Goal: Information Seeking & Learning: Compare options

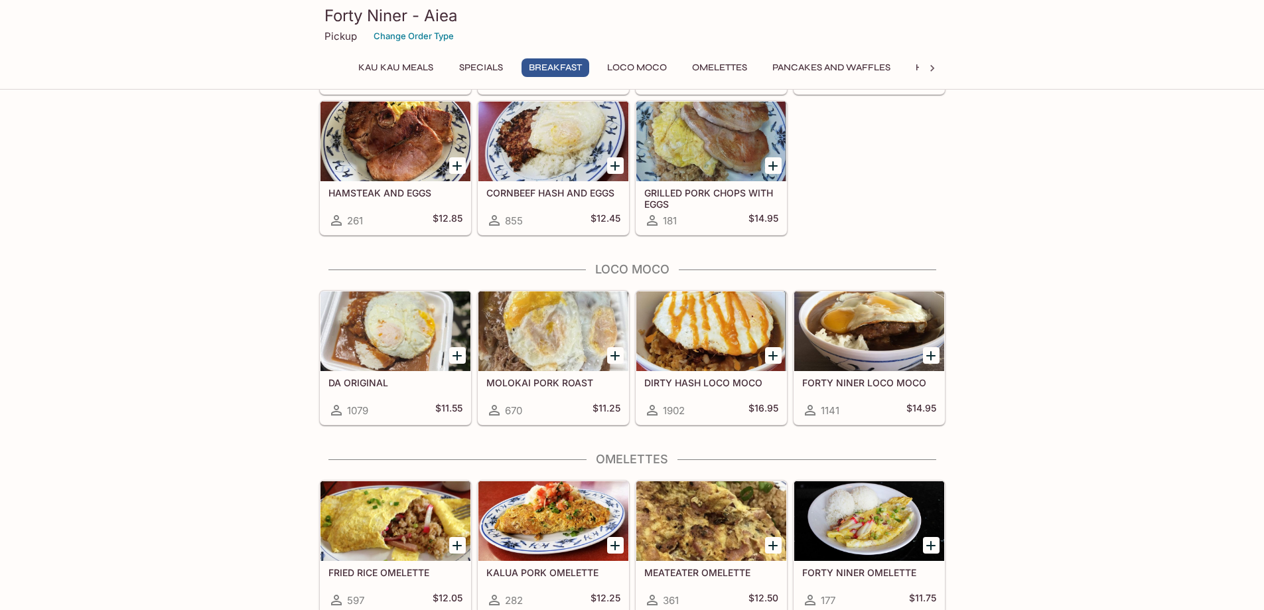
scroll to position [863, 0]
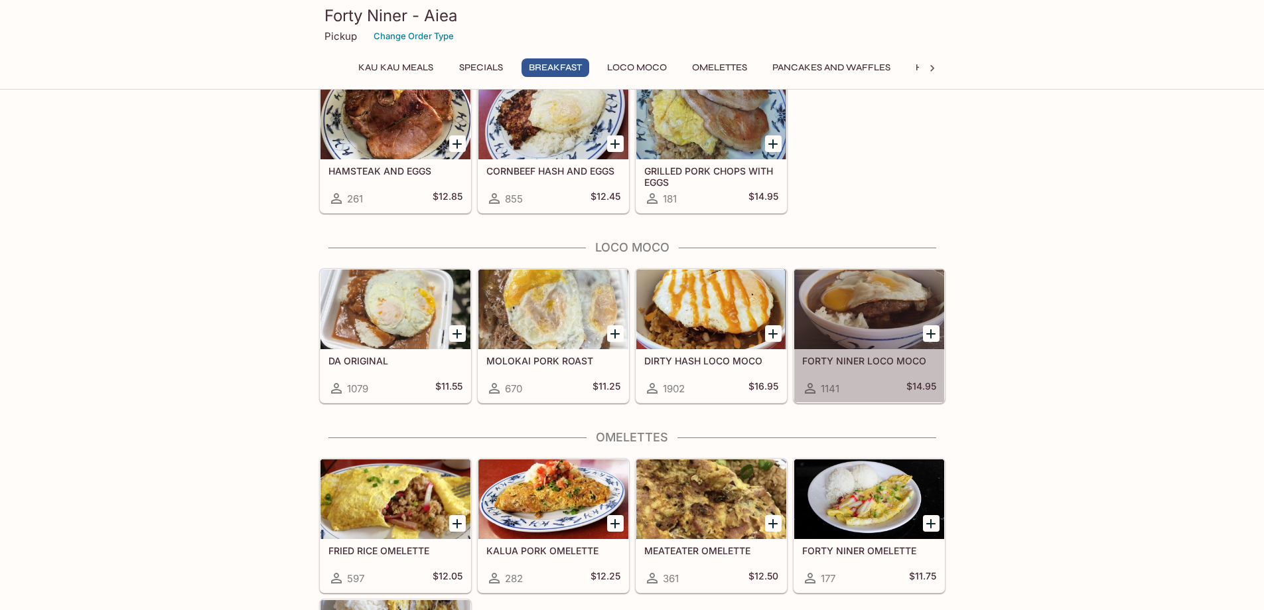
click at [855, 328] on div at bounding box center [869, 309] width 150 height 80
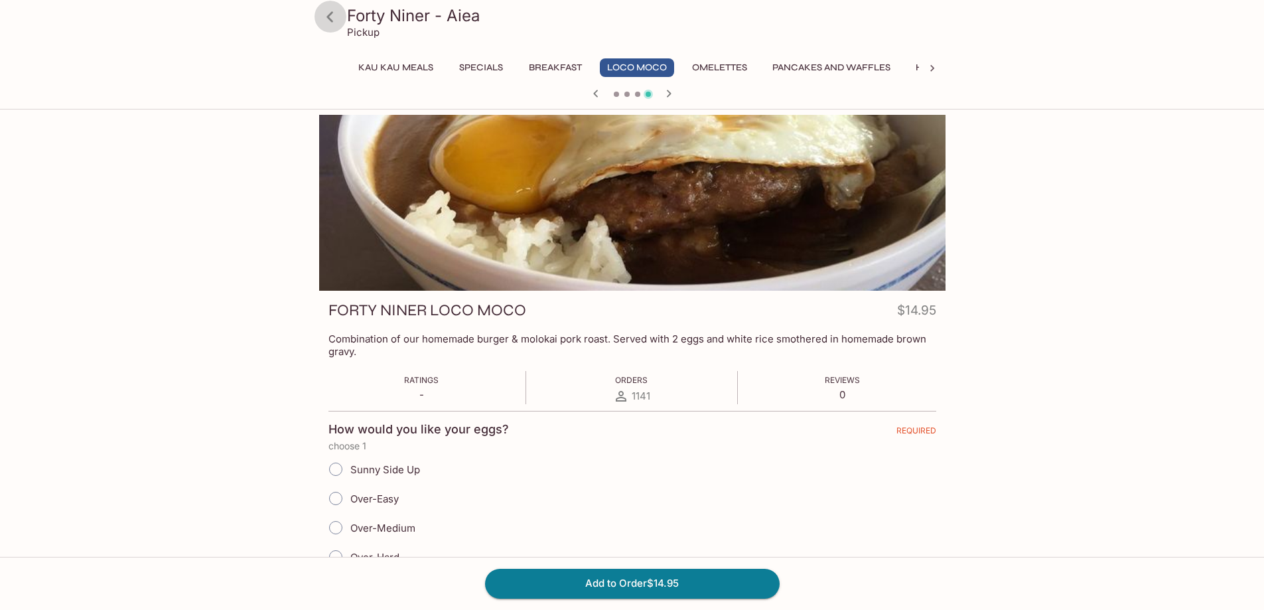
click at [332, 25] on icon at bounding box center [330, 16] width 23 height 23
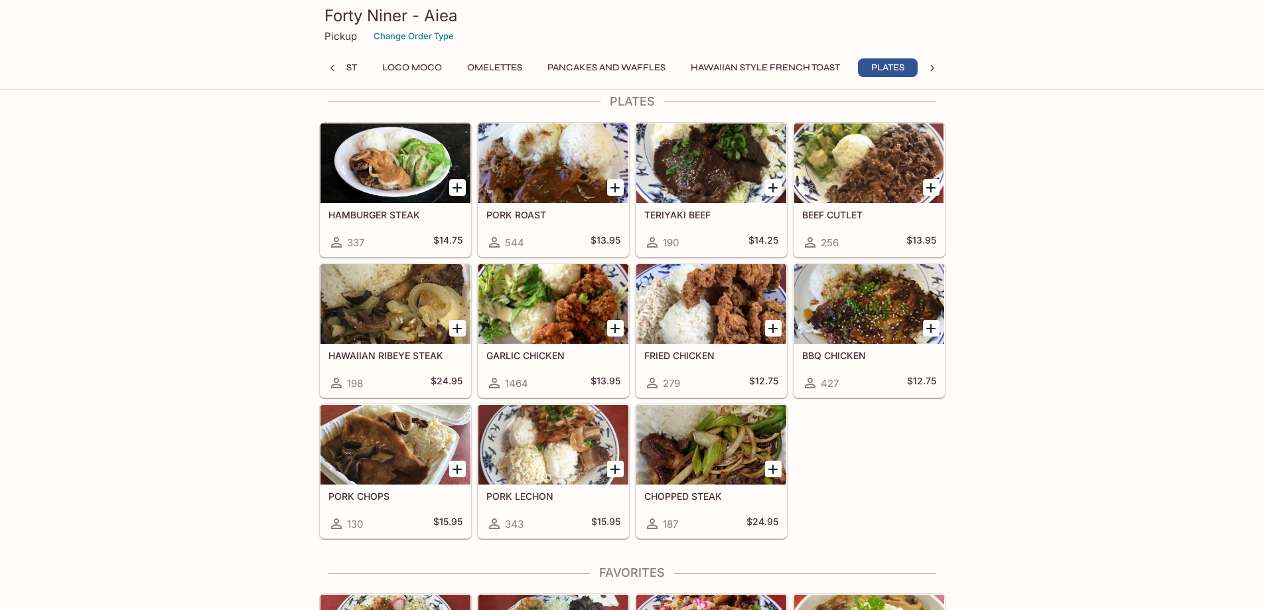
scroll to position [0, 230]
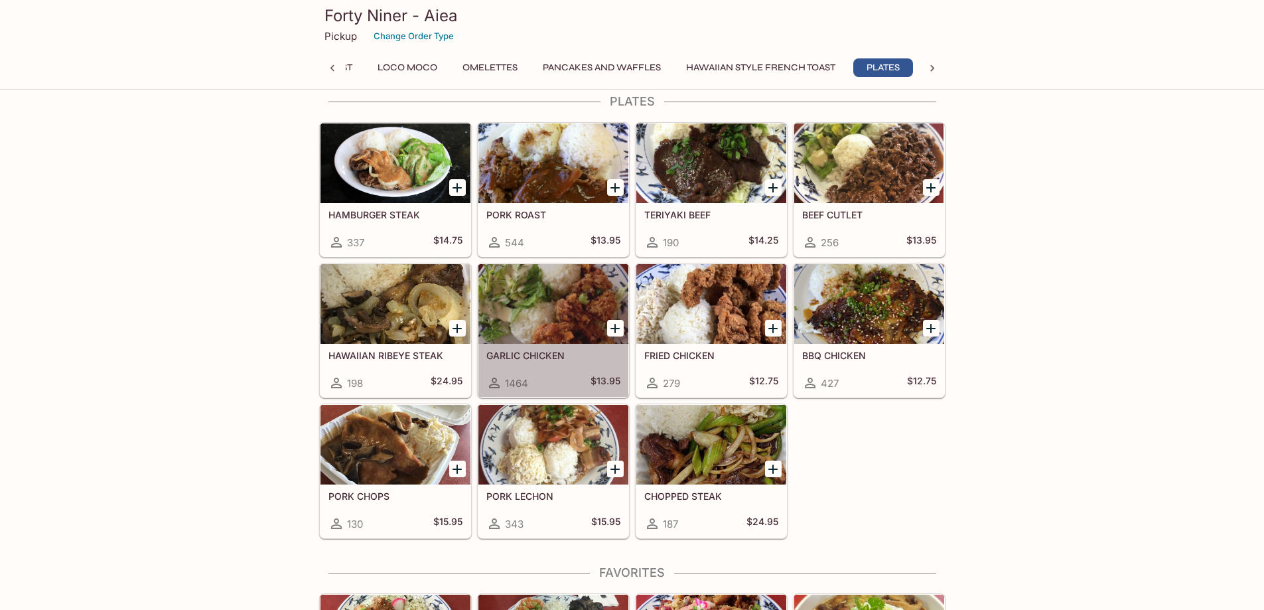
click at [536, 335] on div at bounding box center [554, 304] width 150 height 80
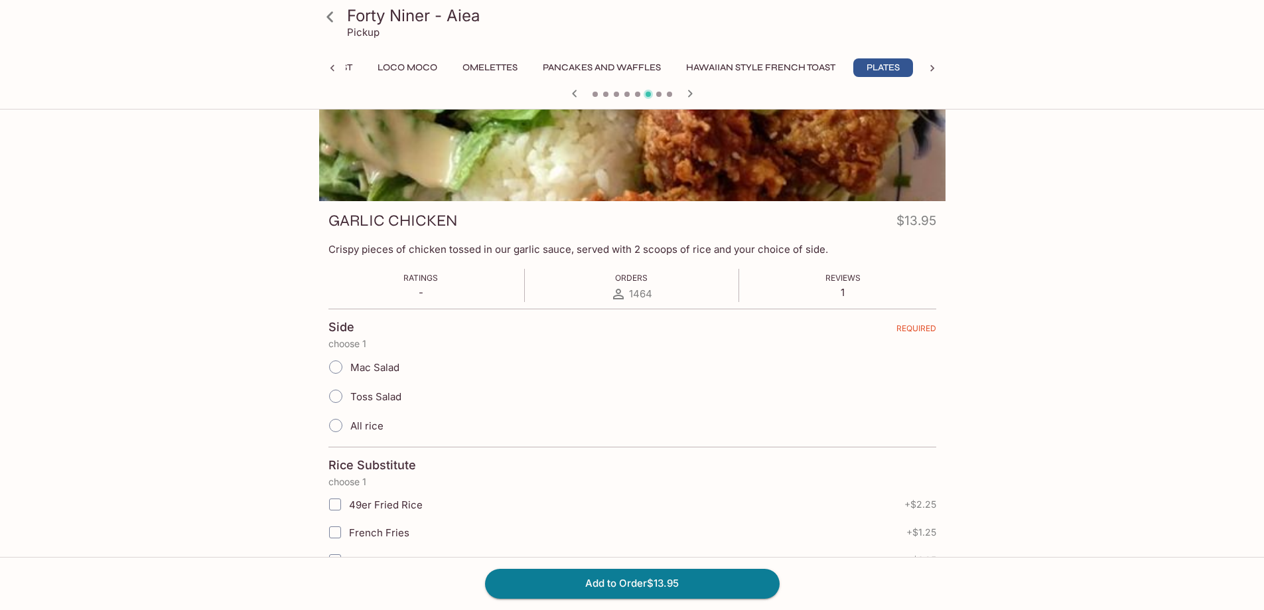
scroll to position [66, 0]
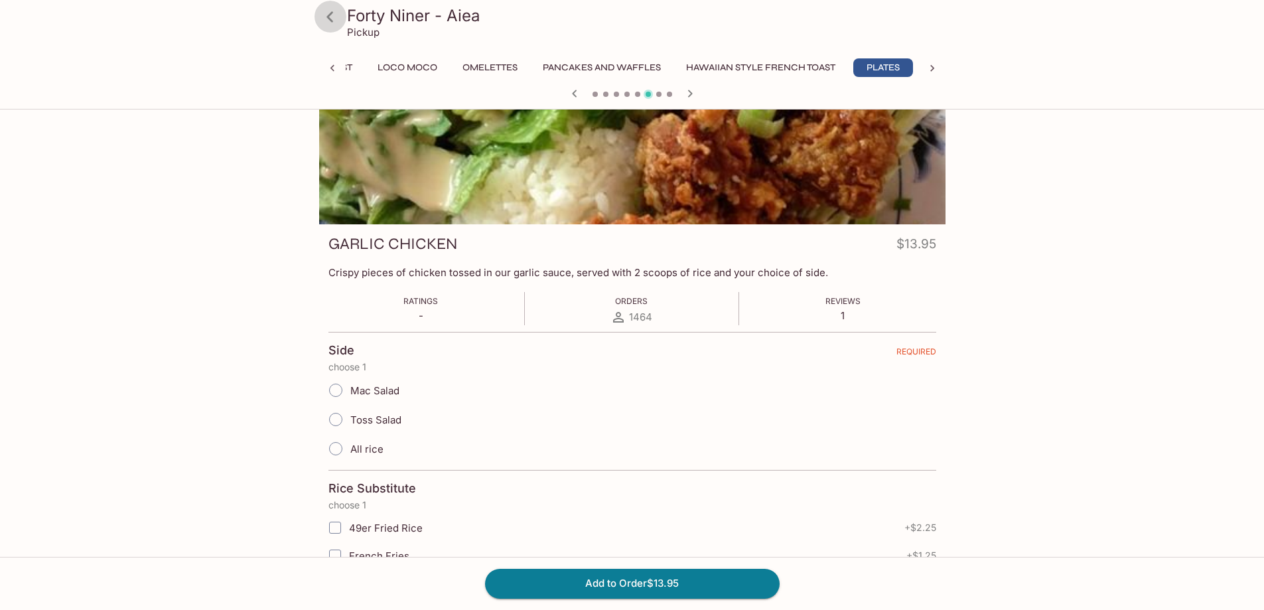
click at [332, 20] on icon at bounding box center [330, 16] width 7 height 11
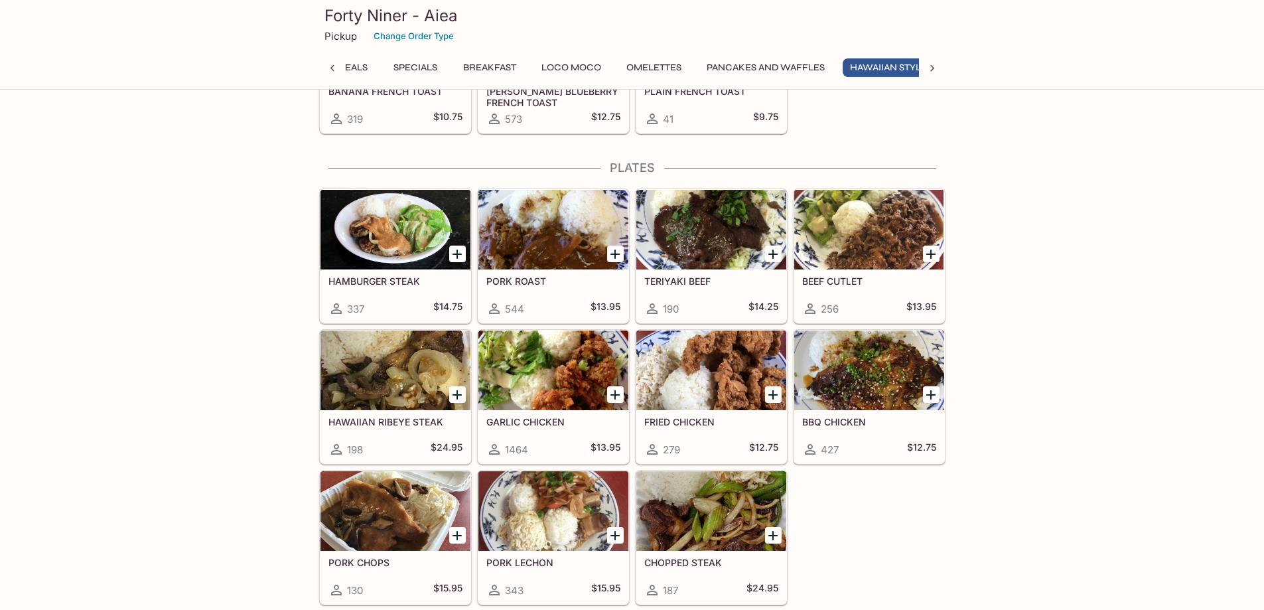
scroll to position [0, 159]
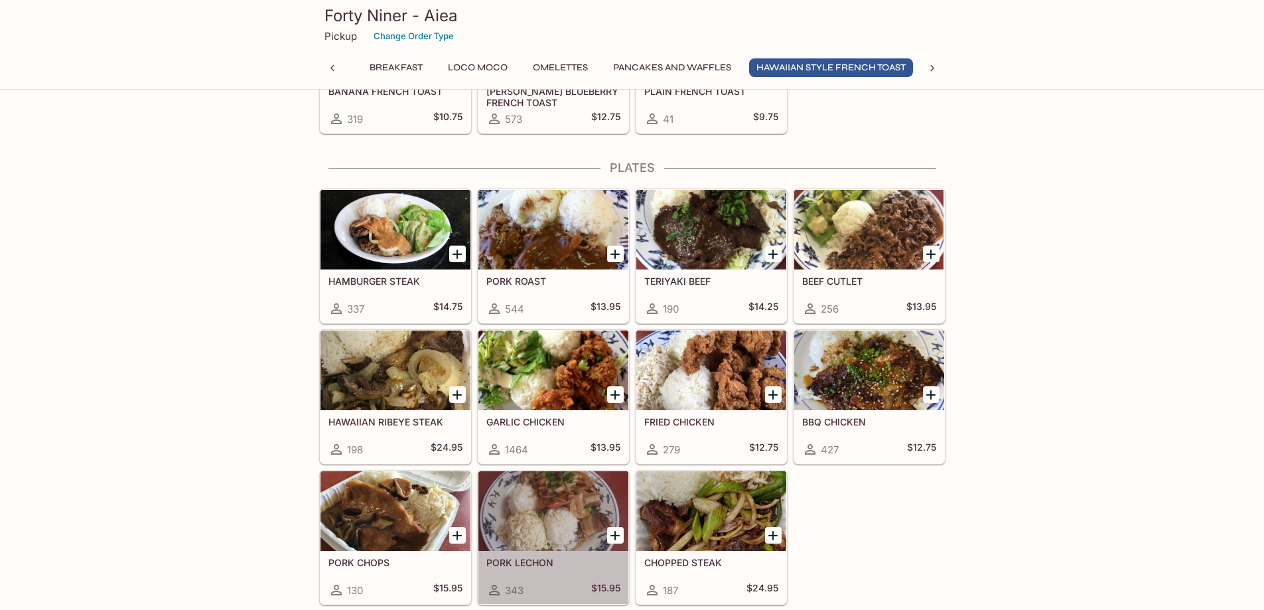
click at [511, 510] on div at bounding box center [554, 511] width 150 height 80
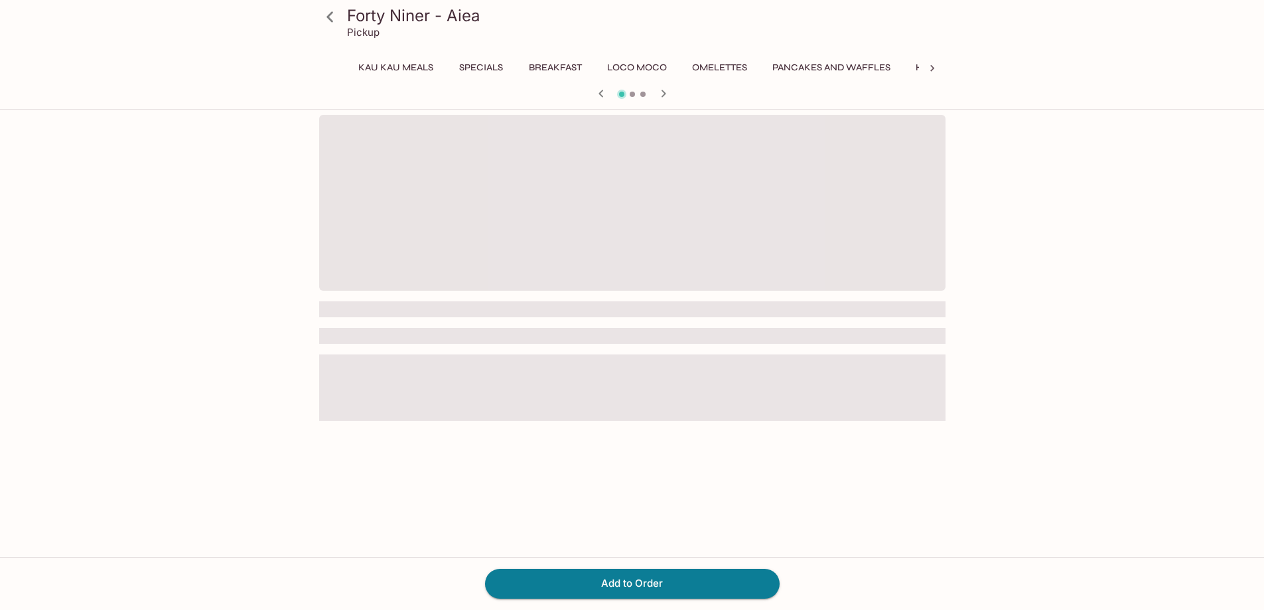
scroll to position [0, 230]
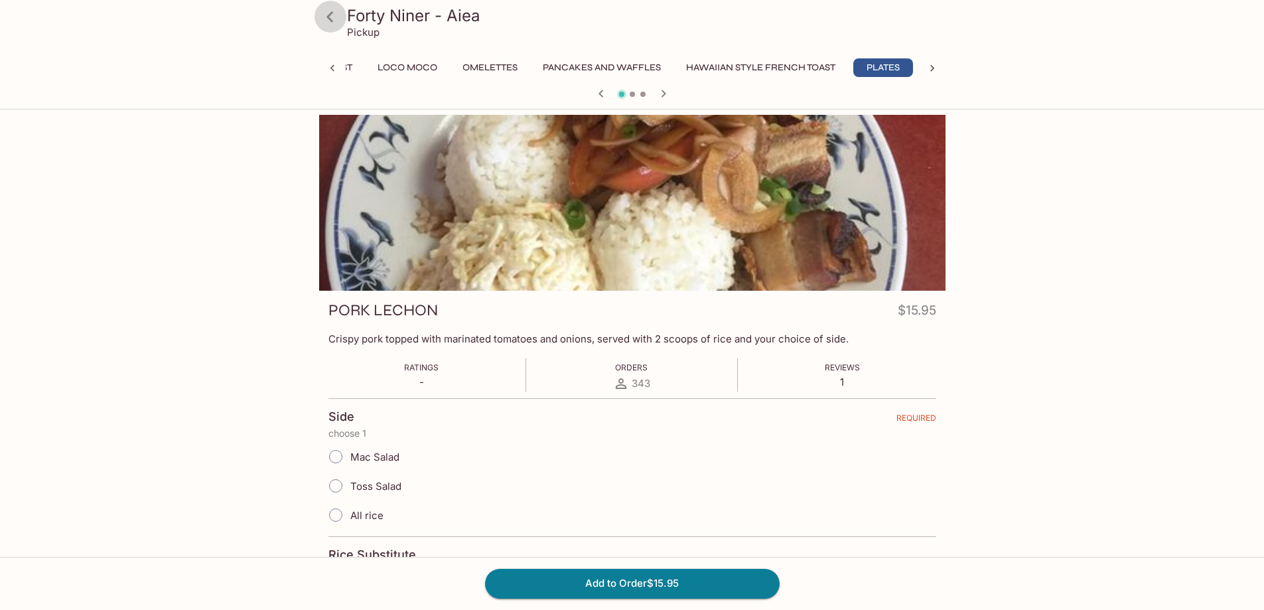
click at [336, 22] on icon at bounding box center [330, 16] width 23 height 23
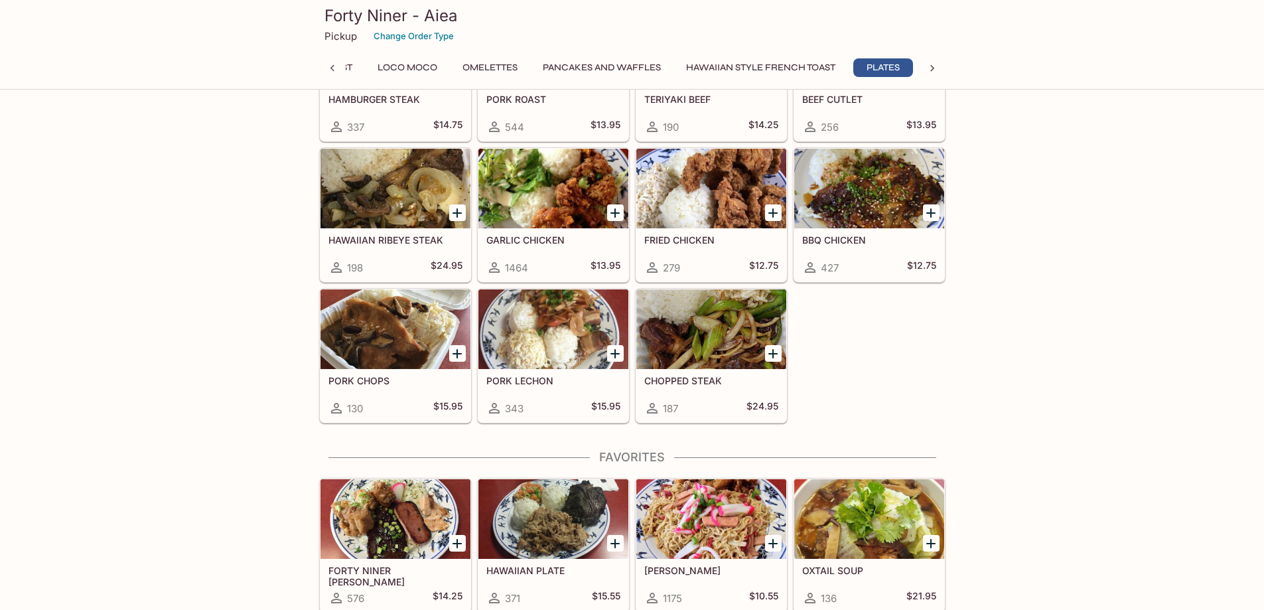
scroll to position [2588, 0]
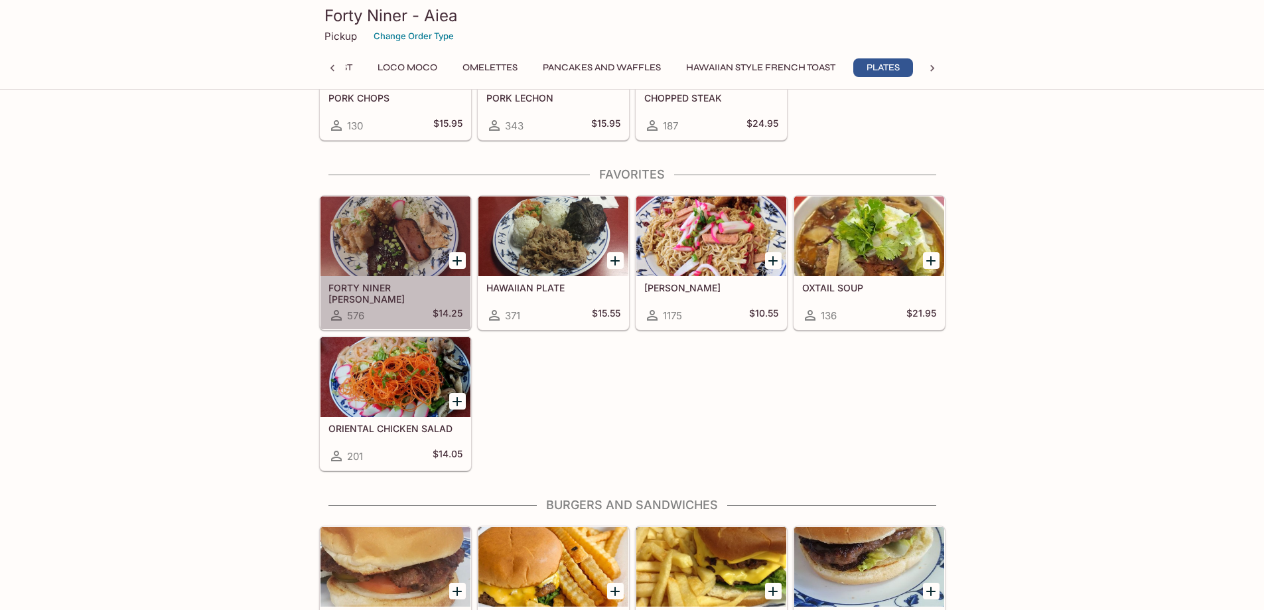
click at [404, 287] on h5 "FORTY NINER [PERSON_NAME]" at bounding box center [396, 293] width 134 height 22
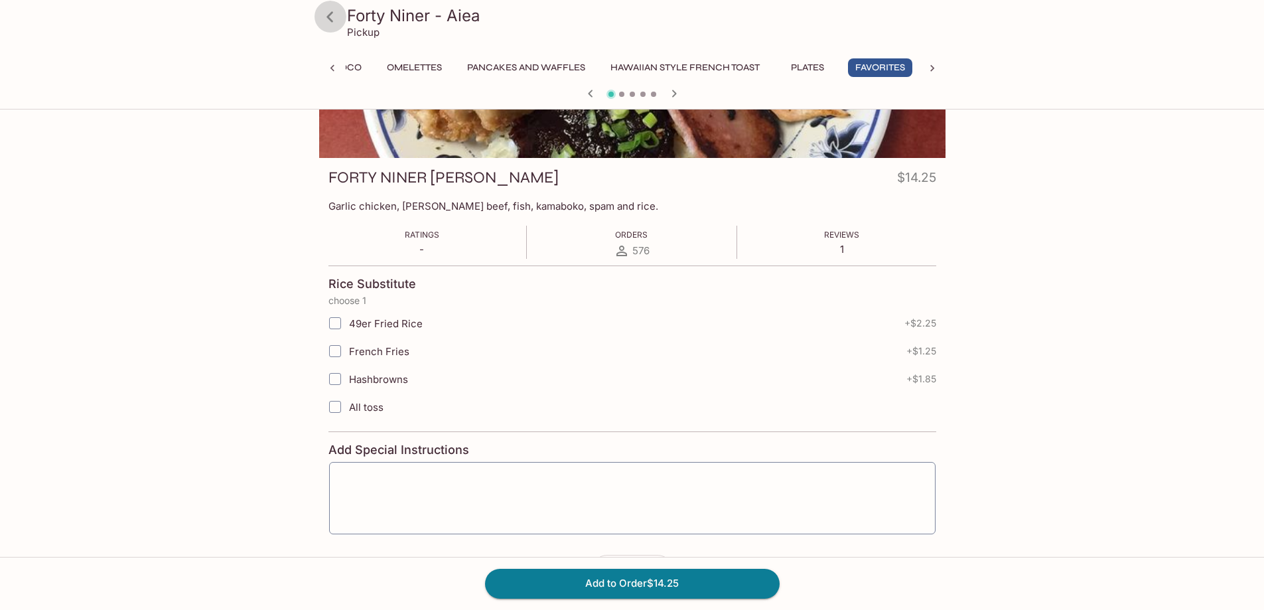
click at [325, 15] on icon at bounding box center [330, 16] width 23 height 23
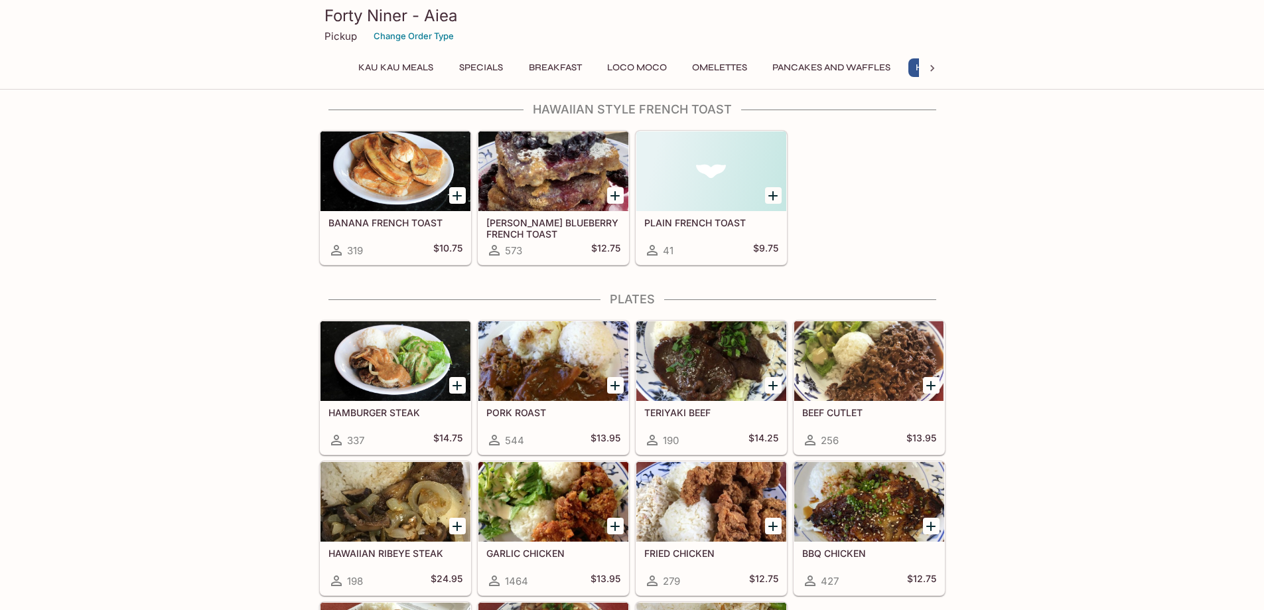
scroll to position [2124, 0]
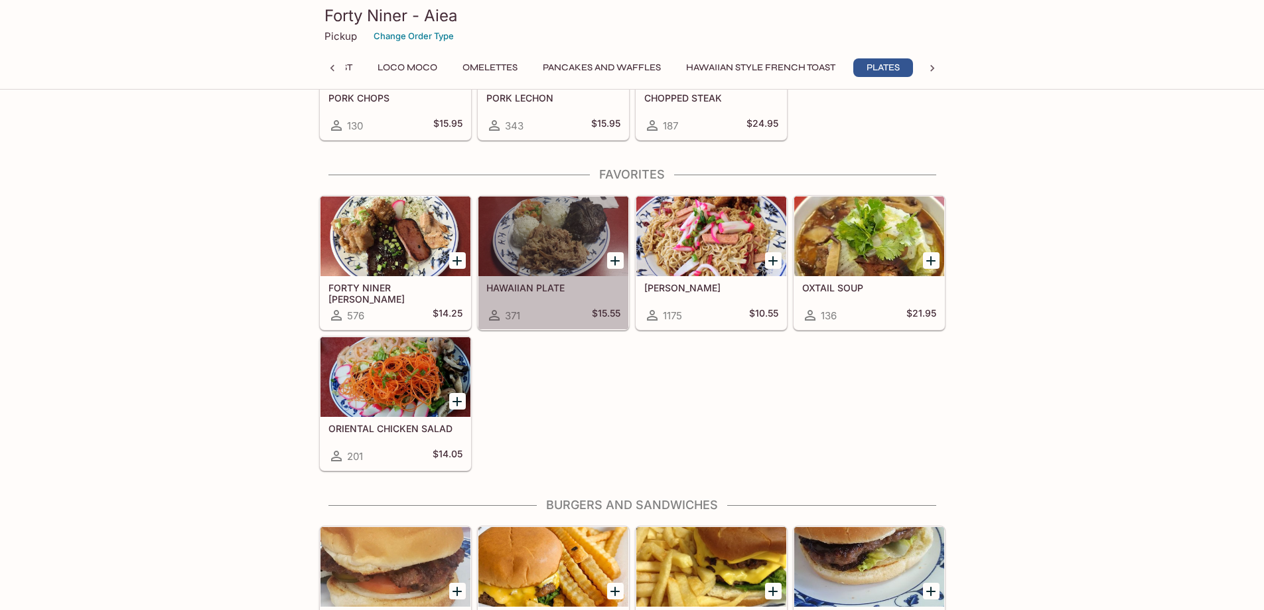
click at [575, 269] on div at bounding box center [554, 236] width 150 height 80
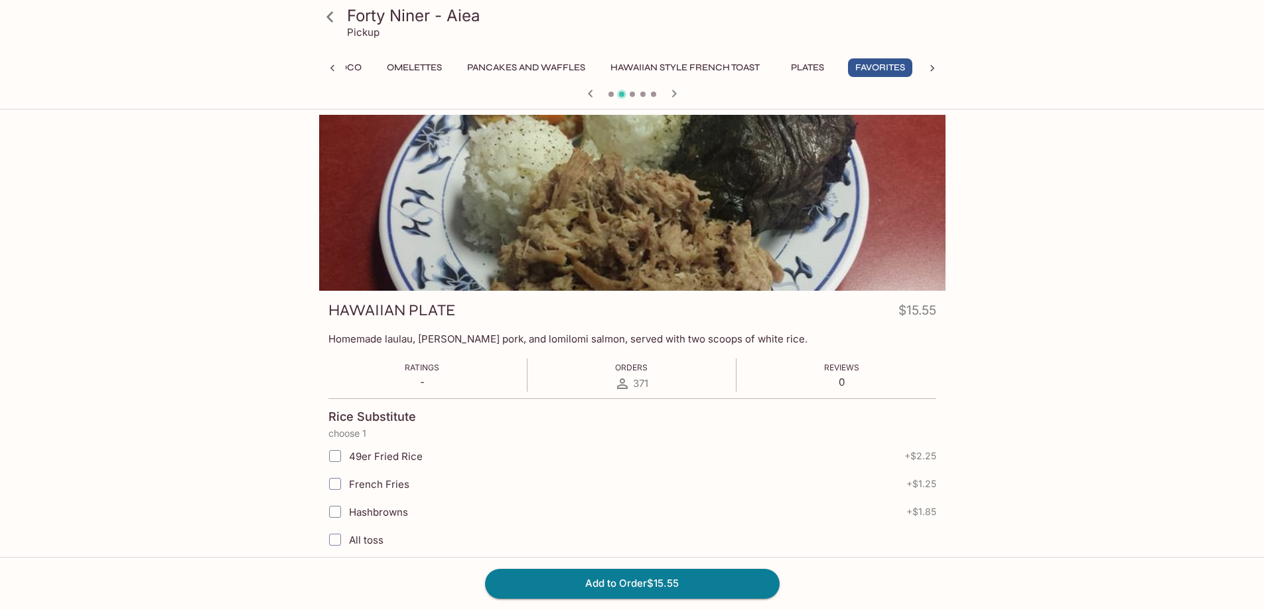
click at [331, 25] on icon at bounding box center [330, 16] width 23 height 23
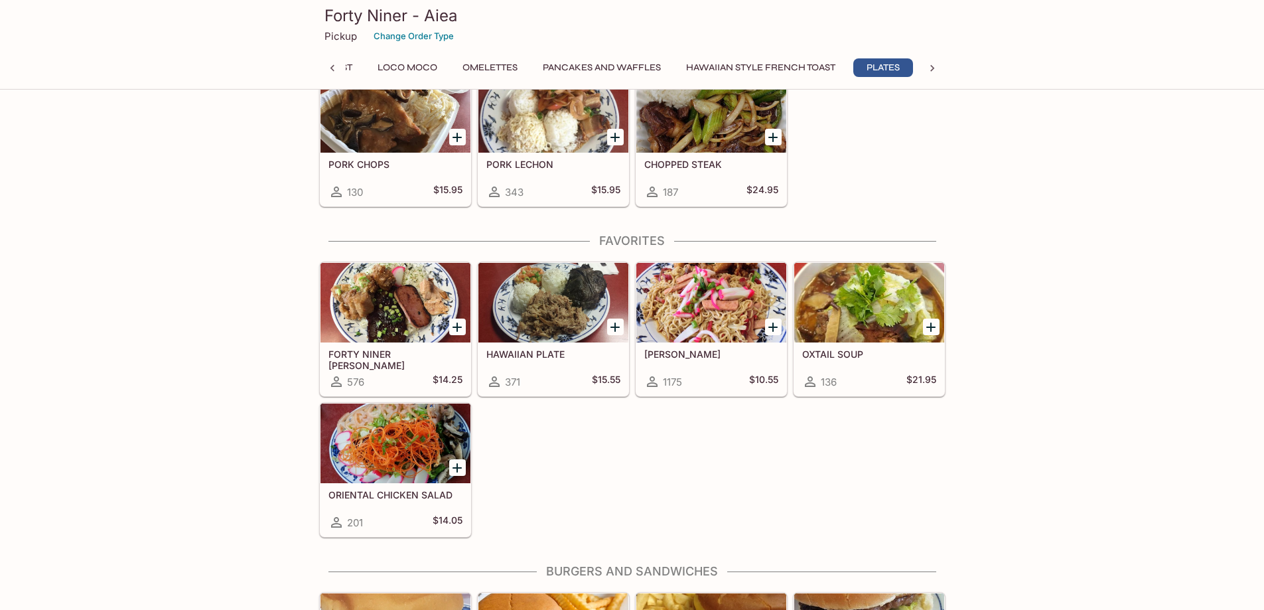
click at [387, 467] on div at bounding box center [396, 444] width 150 height 80
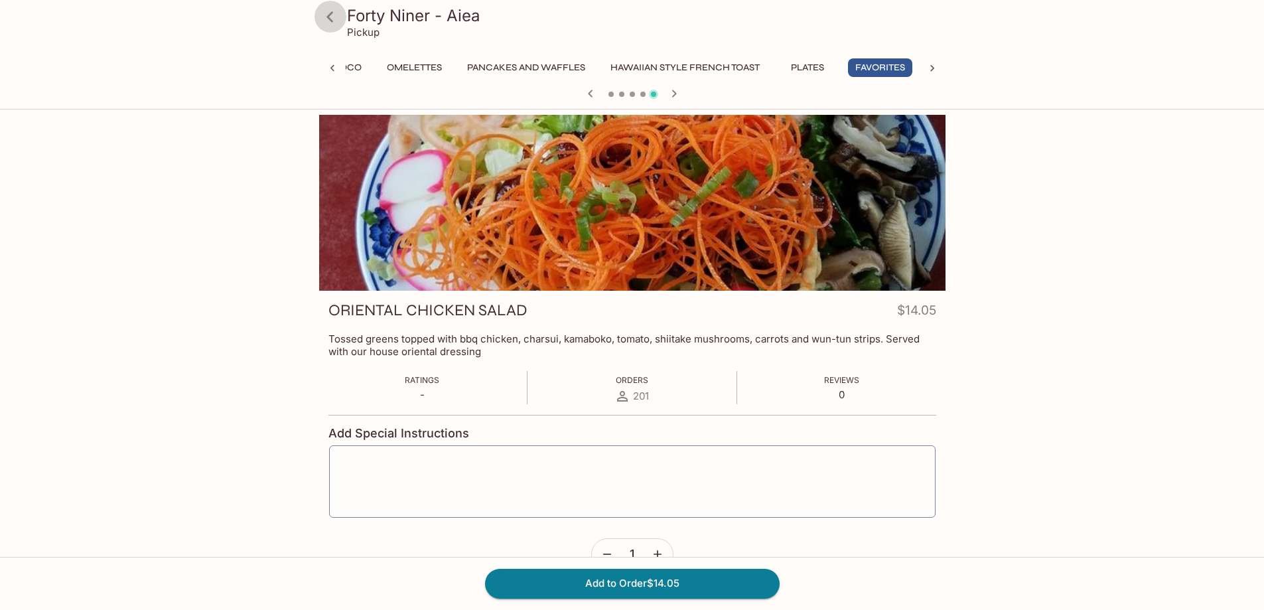
click at [322, 13] on icon at bounding box center [330, 16] width 23 height 23
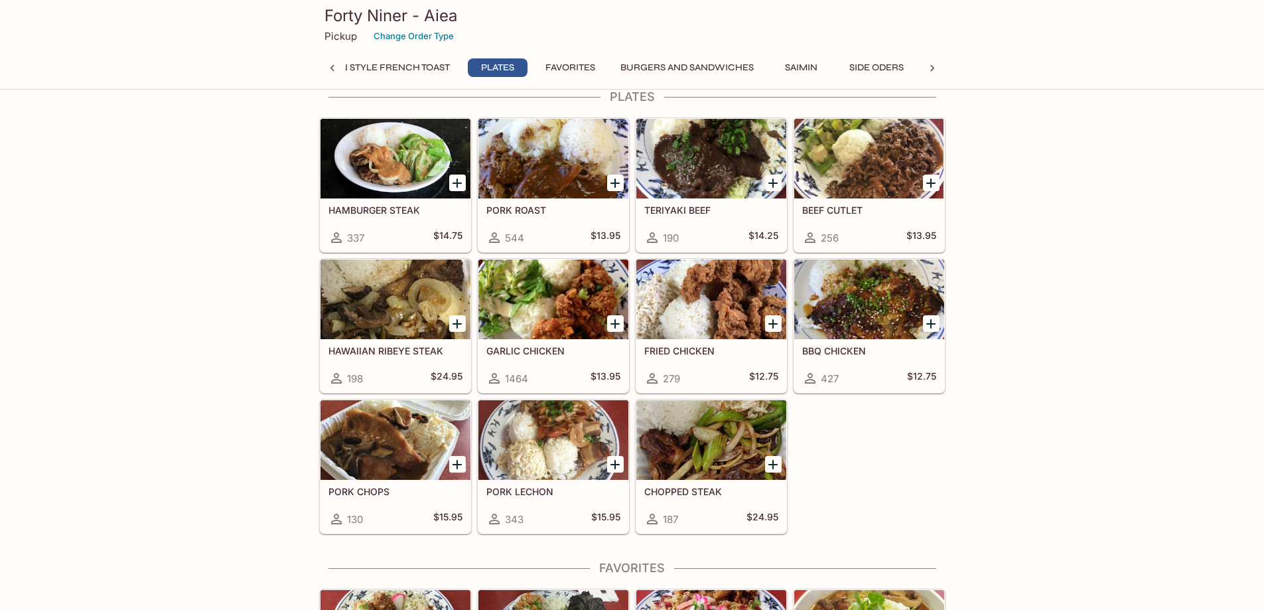
scroll to position [2122, 0]
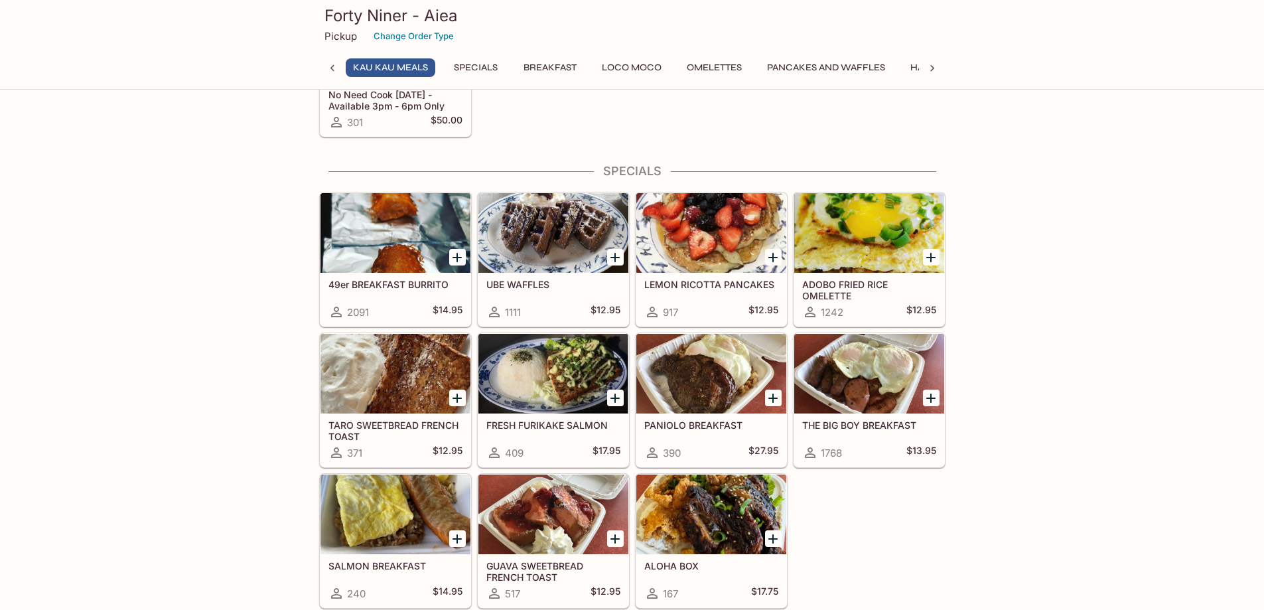
click at [552, 382] on div at bounding box center [554, 374] width 150 height 80
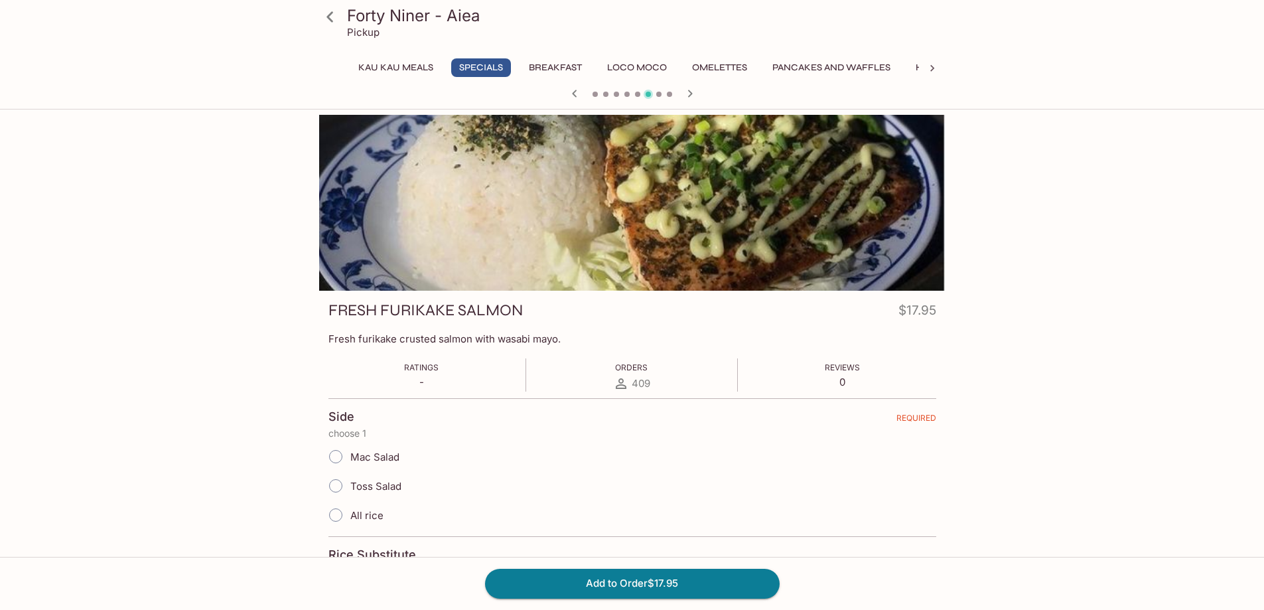
click at [336, 15] on icon at bounding box center [330, 16] width 23 height 23
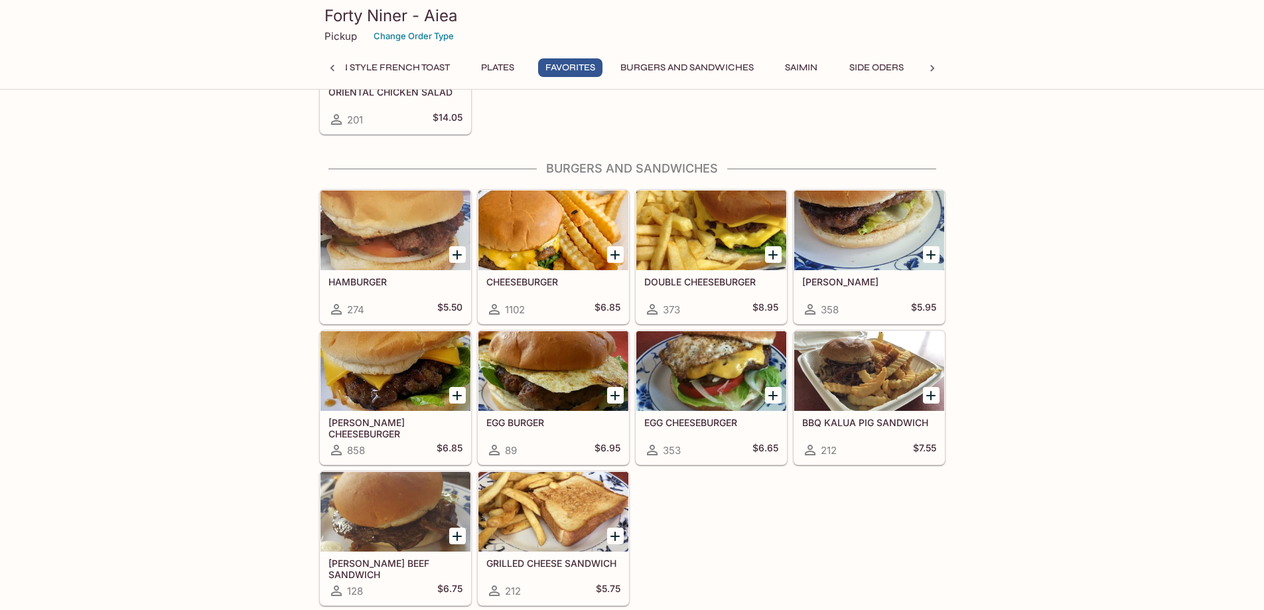
click at [569, 265] on div at bounding box center [554, 230] width 150 height 80
